Goal: Task Accomplishment & Management: Complete application form

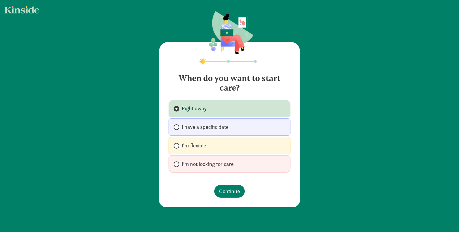
click at [220, 148] on label "I'm flexible" at bounding box center [230, 145] width 122 height 17
click at [178, 148] on input "I'm flexible" at bounding box center [176, 146] width 4 height 4
radio input "true"
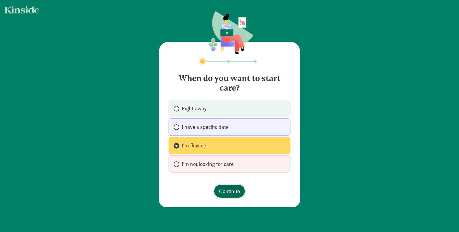
click at [233, 189] on span "Continue" at bounding box center [229, 191] width 21 height 8
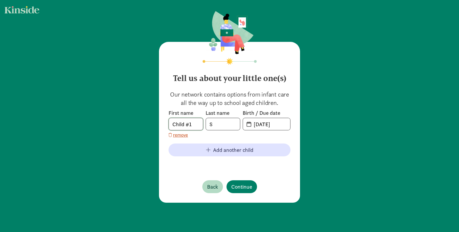
click at [192, 124] on input "Child #1" at bounding box center [186, 124] width 34 height 12
type input "[PERSON_NAME]"
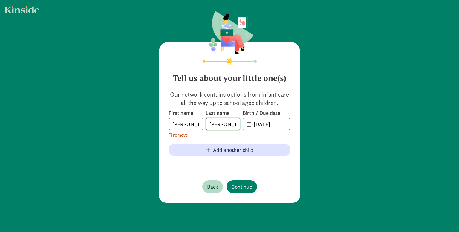
type input "[PERSON_NAME]"
type input "[DATE]"
click at [237, 186] on span "Continue" at bounding box center [242, 187] width 21 height 8
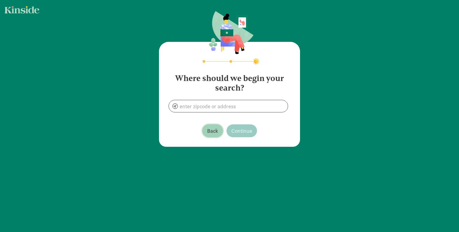
click at [208, 134] on span "Back" at bounding box center [212, 131] width 11 height 8
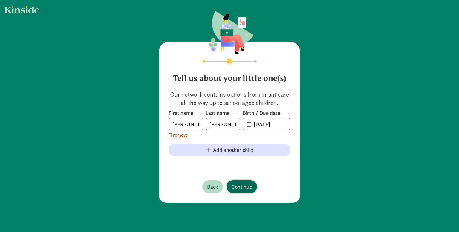
click at [238, 182] on button "Continue" at bounding box center [242, 186] width 31 height 13
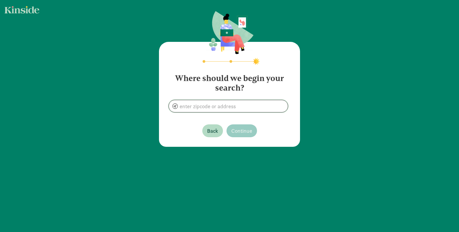
click at [230, 109] on input at bounding box center [228, 106] width 119 height 12
drag, startPoint x: 211, startPoint y: 105, endPoint x: 156, endPoint y: 104, distance: 54.5
click at [156, 104] on div "Where should we begin your search? [GEOGRAPHIC_DATA], [GEOGRAPHIC_DATA] Back Co…" at bounding box center [229, 79] width 459 height 159
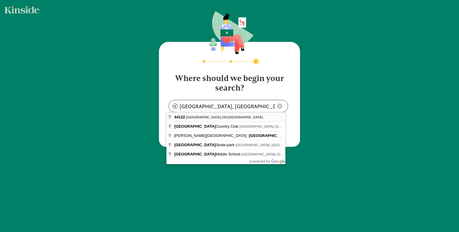
type input "[GEOGRAPHIC_DATA], [GEOGRAPHIC_DATA]"
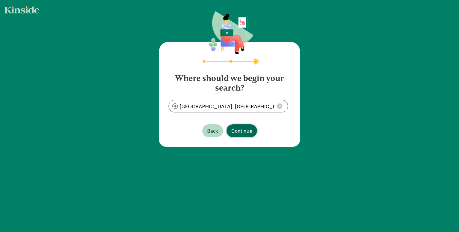
click at [248, 133] on span "Continue" at bounding box center [242, 131] width 21 height 8
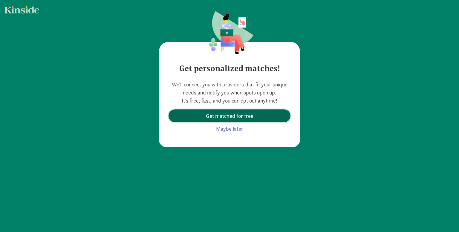
click at [239, 114] on span "Get matched for free" at bounding box center [230, 116] width 48 height 8
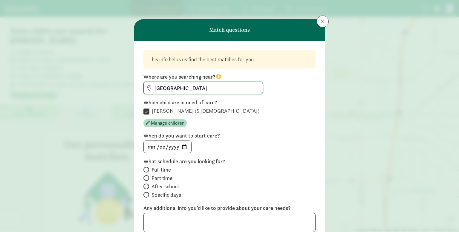
click at [230, 91] on input "[GEOGRAPHIC_DATA]" at bounding box center [203, 88] width 119 height 12
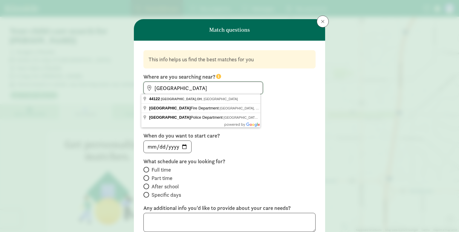
click at [230, 91] on input "[GEOGRAPHIC_DATA]" at bounding box center [203, 88] width 119 height 12
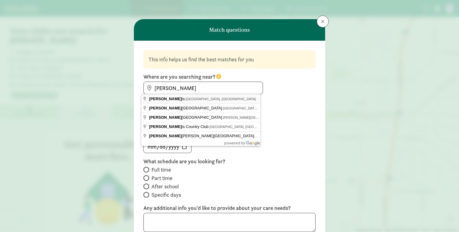
type input "[GEOGRAPHIC_DATA], [GEOGRAPHIC_DATA], [GEOGRAPHIC_DATA]"
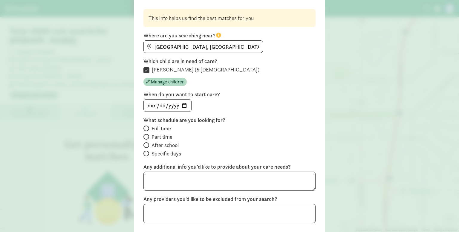
scroll to position [42, 0]
click at [160, 144] on span "After school" at bounding box center [165, 144] width 27 height 7
click at [147, 144] on input "After school" at bounding box center [146, 145] width 4 height 4
radio input "true"
click at [168, 105] on input "date" at bounding box center [168, 105] width 48 height 12
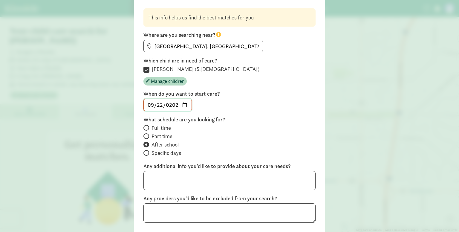
type input "[DATE]"
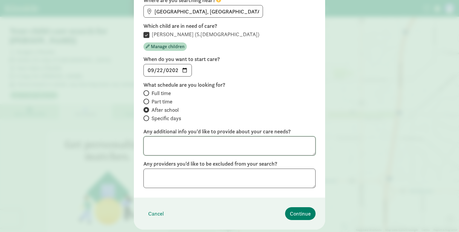
click at [186, 150] on textarea at bounding box center [230, 145] width 172 height 19
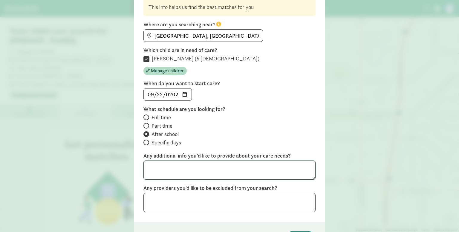
scroll to position [62, 0]
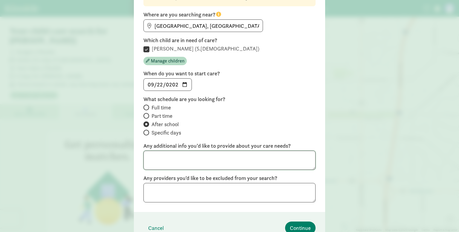
click at [244, 165] on textarea at bounding box center [230, 160] width 172 height 19
type textarea "Need transportation from elementary school to daycare"
click at [227, 200] on textarea at bounding box center [230, 192] width 172 height 19
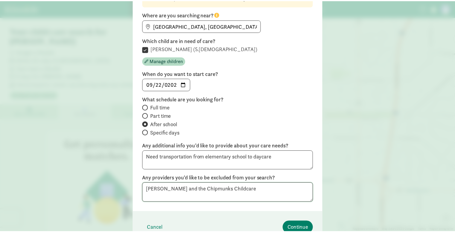
scroll to position [93, 0]
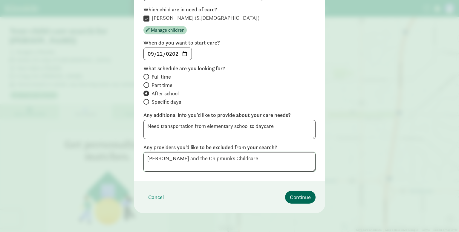
type textarea "[PERSON_NAME] and the Chipmunks Childcare"
click at [295, 202] on button "Continue" at bounding box center [300, 197] width 31 height 13
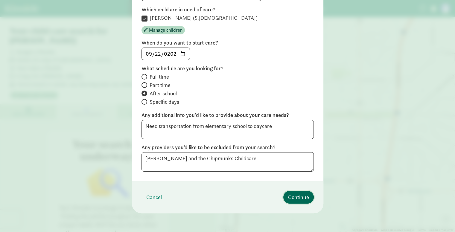
scroll to position [13, 0]
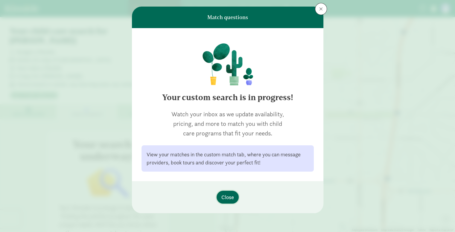
click at [227, 195] on span "Close" at bounding box center [227, 197] width 13 height 8
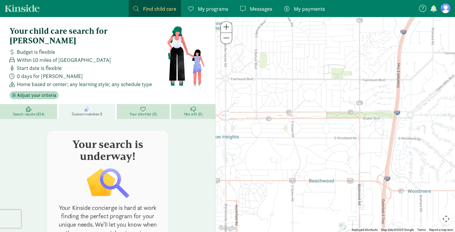
click at [227, 195] on span "Close" at bounding box center [227, 197] width 13 height 8
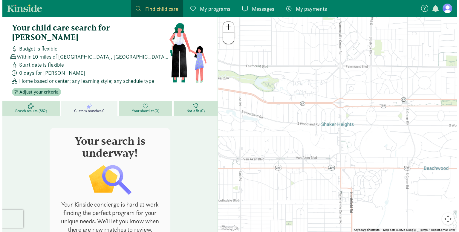
scroll to position [4, 0]
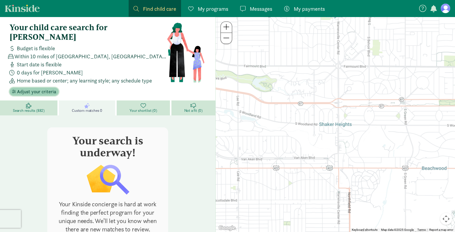
click at [51, 88] on span "Adjust your criteria" at bounding box center [36, 91] width 39 height 7
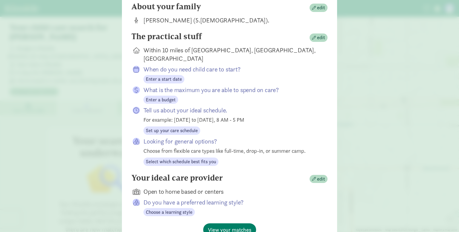
scroll to position [60, 0]
click at [314, 41] on span "edit" at bounding box center [318, 38] width 13 height 7
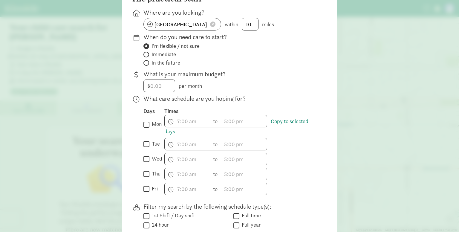
scroll to position [71, 0]
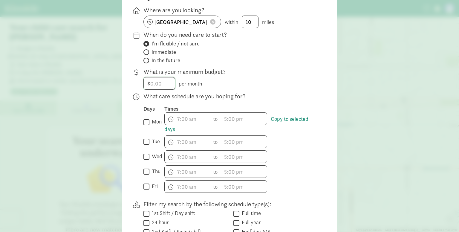
click at [155, 88] on input "number" at bounding box center [159, 83] width 31 height 12
type input "1000"
click at [185, 125] on span "h 12 1 2 3 4 5 6 7 8 9 10 11 mm 00 15 30 45 a am pm" at bounding box center [187, 119] width 45 height 12
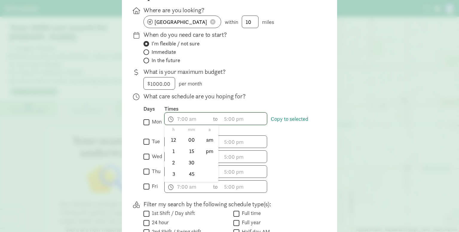
click at [203, 100] on div at bounding box center [229, 45] width 459 height 232
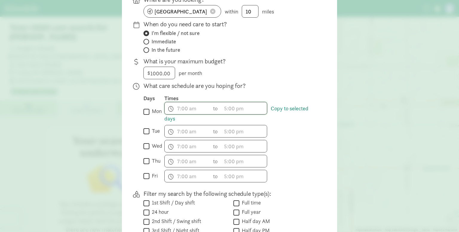
scroll to position [81, 0]
click at [145, 115] on input "mon" at bounding box center [147, 111] width 6 height 8
checkbox input "true"
click at [144, 134] on input "tue" at bounding box center [147, 131] width 6 height 8
checkbox input "true"
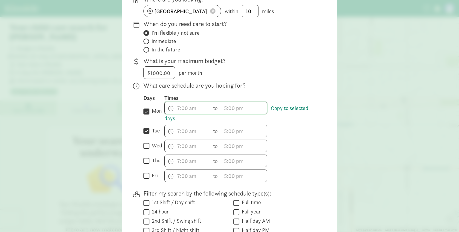
click at [144, 149] on input "wed" at bounding box center [147, 146] width 6 height 8
checkbox input "true"
click at [144, 164] on input "thu" at bounding box center [147, 161] width 6 height 8
checkbox input "true"
click at [144, 176] on input "fri" at bounding box center [147, 176] width 6 height 8
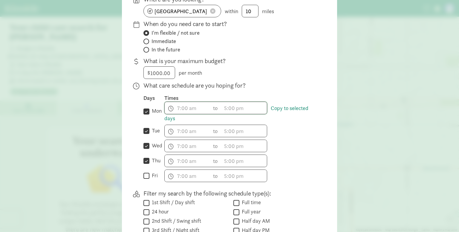
checkbox input "true"
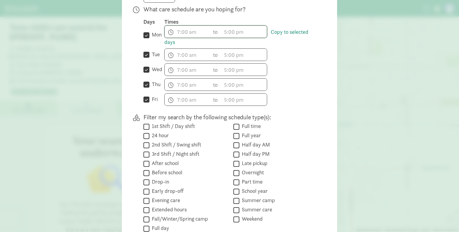
scroll to position [158, 0]
click at [144, 167] on input "After school" at bounding box center [147, 163] width 6 height 8
checkbox input "true"
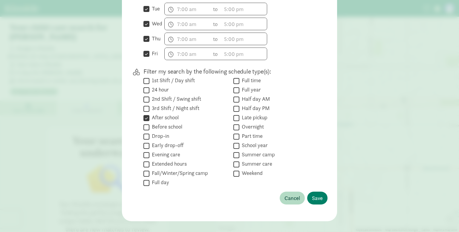
scroll to position [204, 0]
click at [312, 198] on span "Save" at bounding box center [317, 198] width 11 height 8
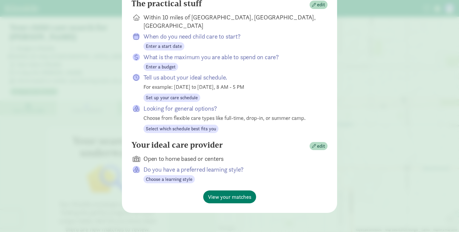
scroll to position [87, 0]
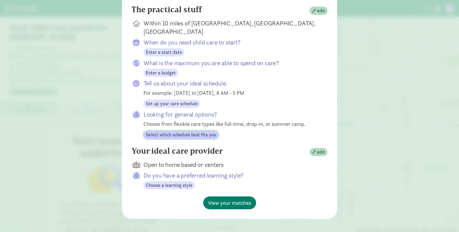
click at [196, 131] on span "Select which schedule best fits you" at bounding box center [181, 134] width 70 height 7
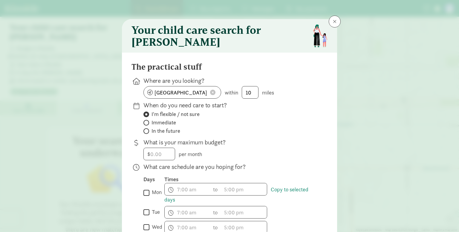
scroll to position [0, 0]
click at [333, 22] on span at bounding box center [335, 21] width 4 height 5
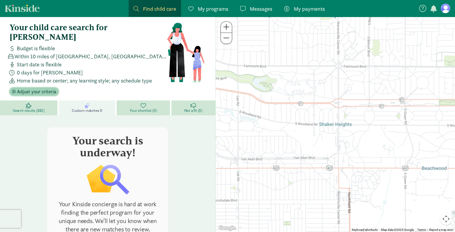
click at [49, 88] on span "Adjust your criteria" at bounding box center [36, 91] width 39 height 7
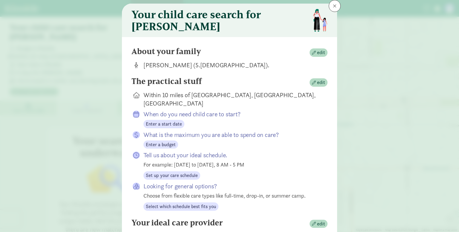
scroll to position [26, 0]
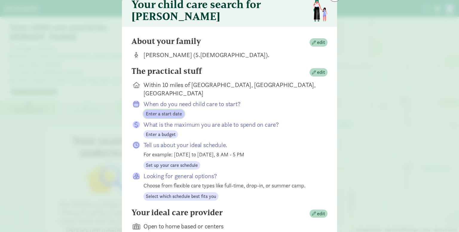
click at [166, 110] on span "Enter a start date" at bounding box center [164, 113] width 36 height 7
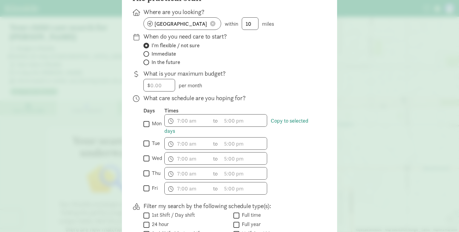
scroll to position [69, 0]
click at [159, 90] on input "number" at bounding box center [159, 86] width 31 height 12
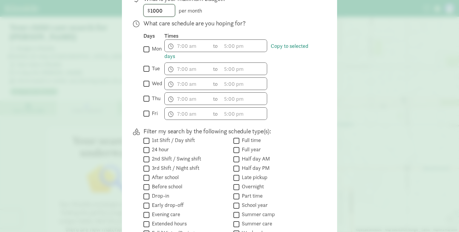
scroll to position [153, 0]
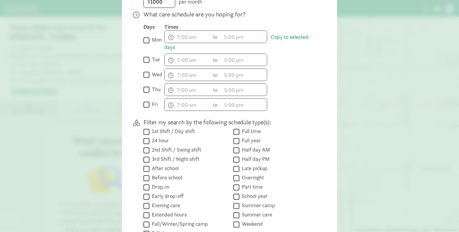
type input "1000"
click at [161, 172] on label "After school" at bounding box center [164, 168] width 29 height 7
click at [150, 173] on input "After school" at bounding box center [147, 169] width 6 height 8
checkbox input "true"
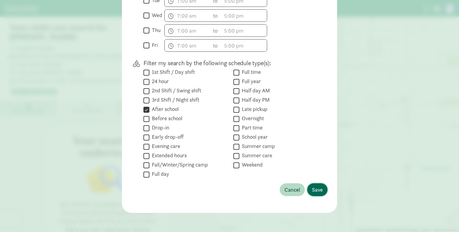
click at [320, 190] on span "Save" at bounding box center [317, 190] width 11 height 8
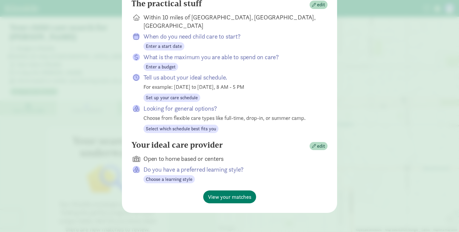
scroll to position [87, 0]
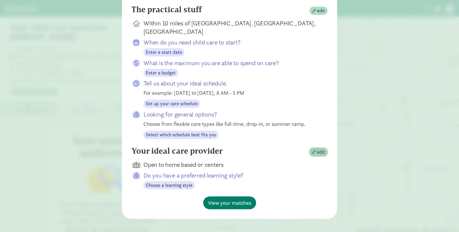
click at [317, 149] on span "edit" at bounding box center [321, 152] width 8 height 7
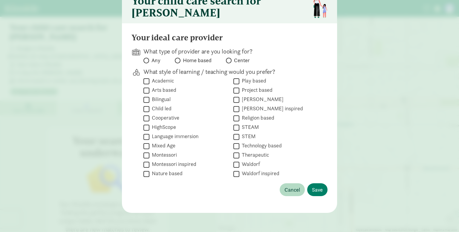
click at [237, 59] on span "Center" at bounding box center [242, 60] width 16 height 7
click at [230, 59] on input "Center" at bounding box center [228, 61] width 4 height 4
radio input "true"
click at [315, 189] on span "Save" at bounding box center [317, 190] width 11 height 8
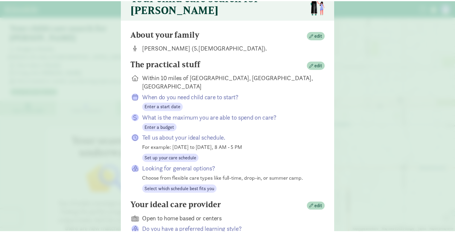
scroll to position [87, 0]
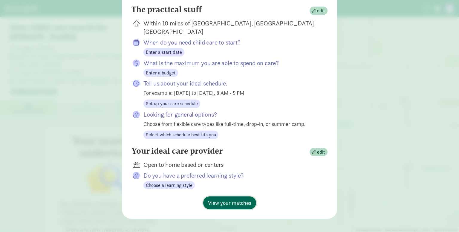
click at [245, 199] on span "View your matches" at bounding box center [229, 203] width 43 height 8
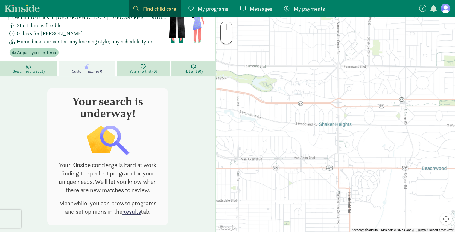
scroll to position [0, 0]
